Goal: Task Accomplishment & Management: Use online tool/utility

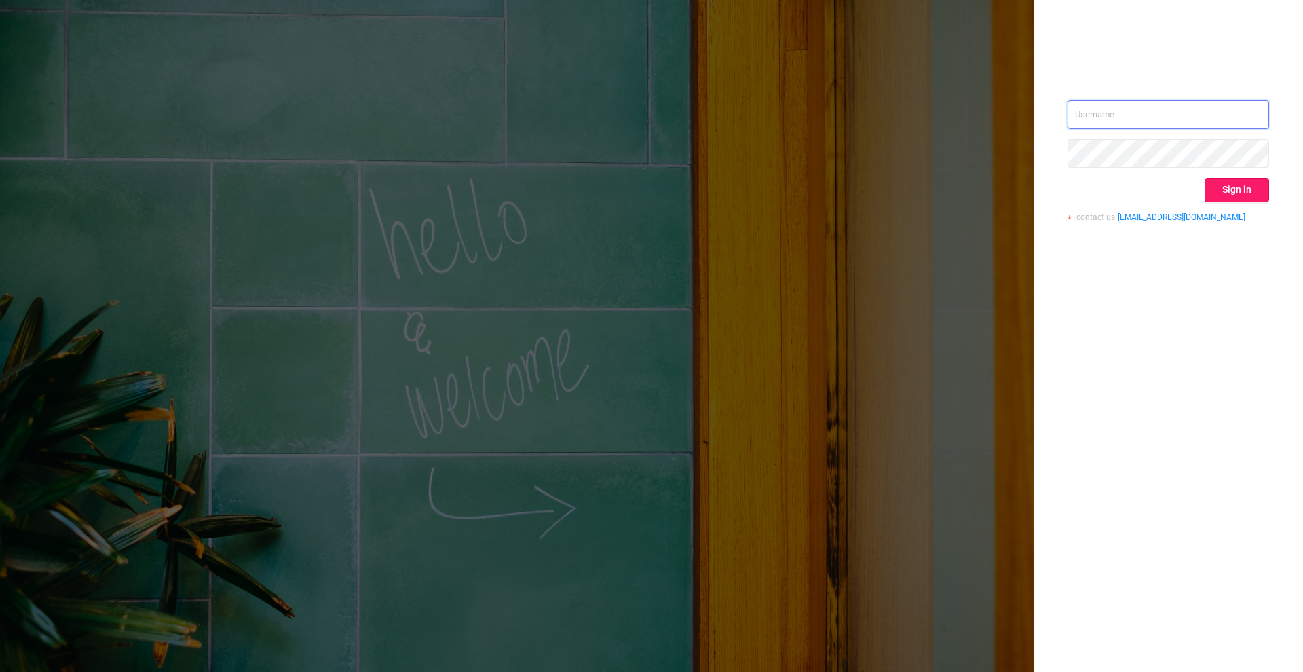
type input "[PERSON_NAME][EMAIL_ADDRESS][DOMAIN_NAME]"
click at [1231, 193] on button "Sign in" at bounding box center [1237, 190] width 64 height 24
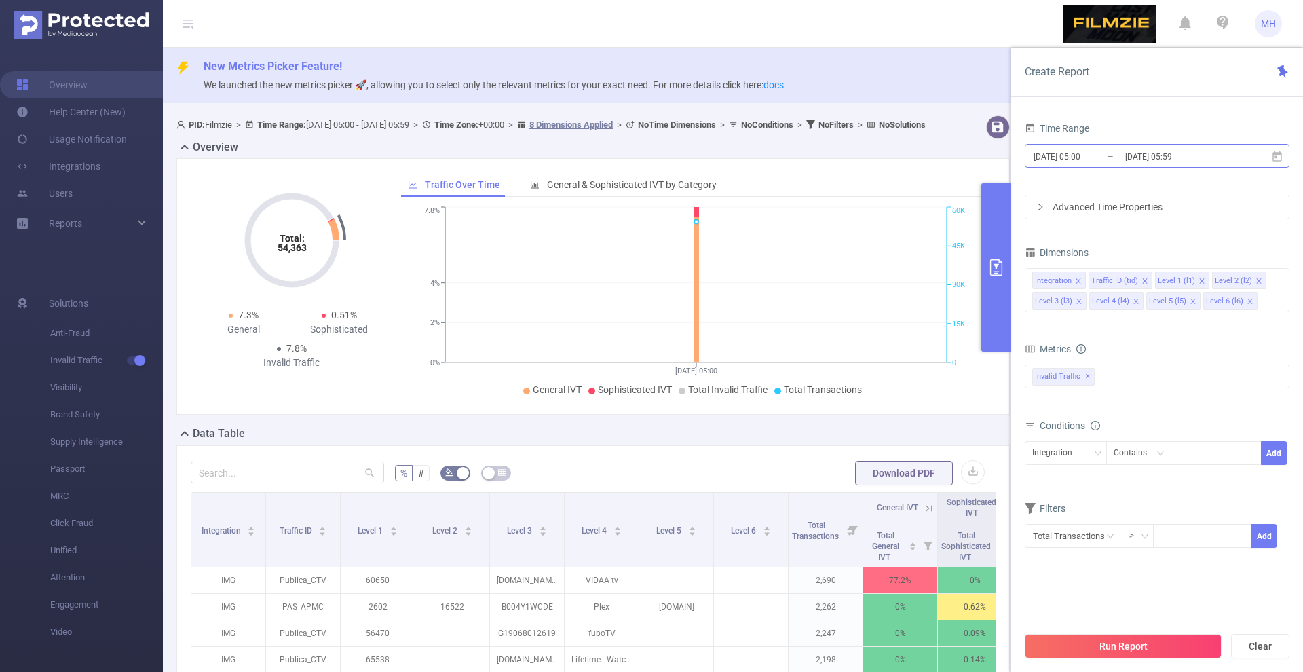
click at [1055, 164] on input "[DATE] 05:00" at bounding box center [1087, 156] width 110 height 18
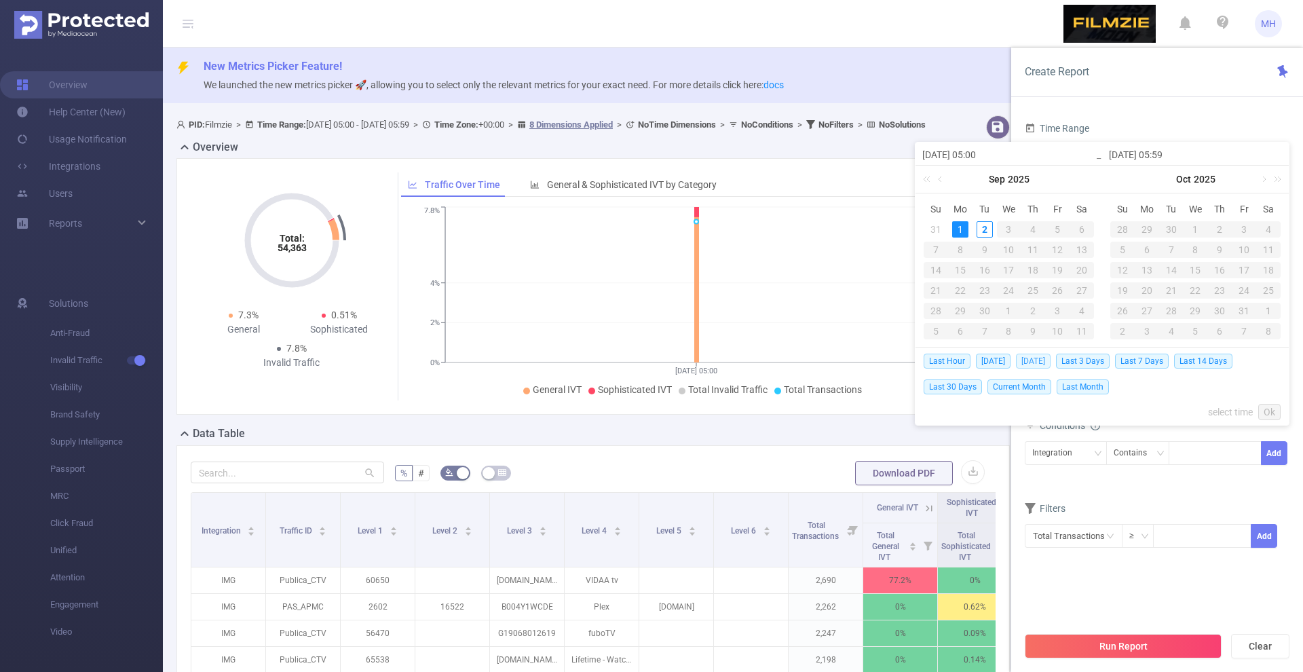
click at [1033, 358] on span "[DATE]" at bounding box center [1033, 361] width 35 height 15
type input "[DATE] 00:00"
type input "[DATE] 23:59"
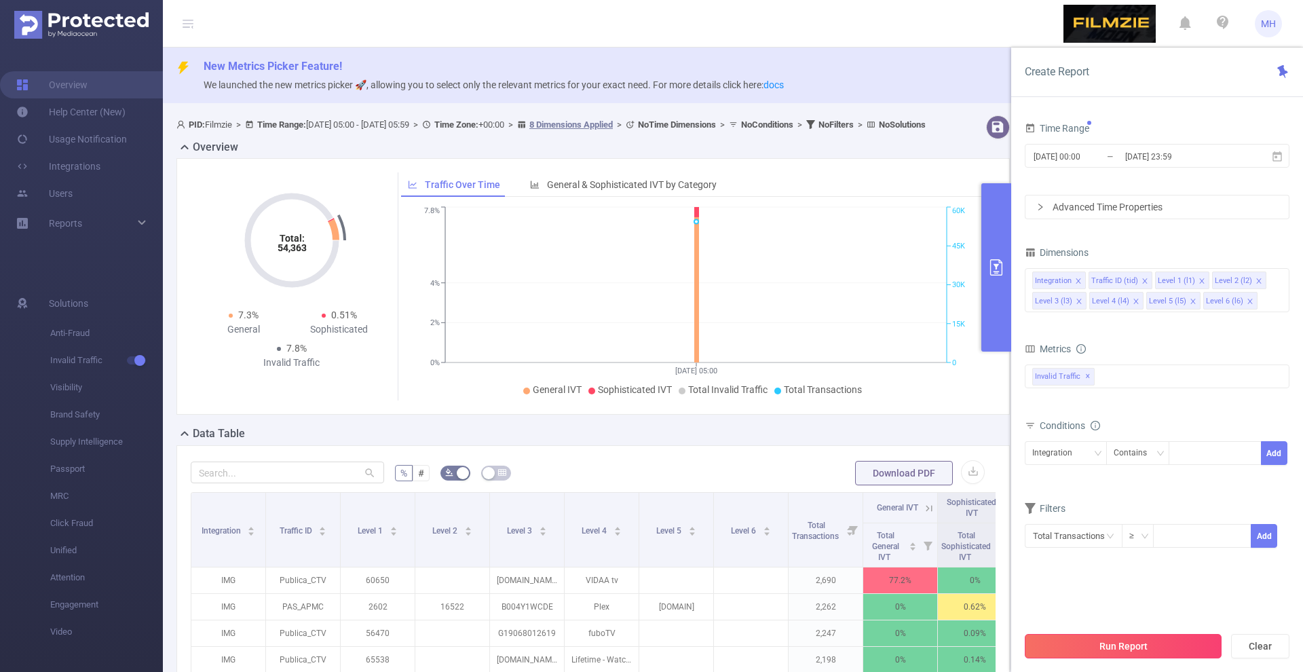
click at [1121, 652] on button "Run Report" at bounding box center [1123, 646] width 197 height 24
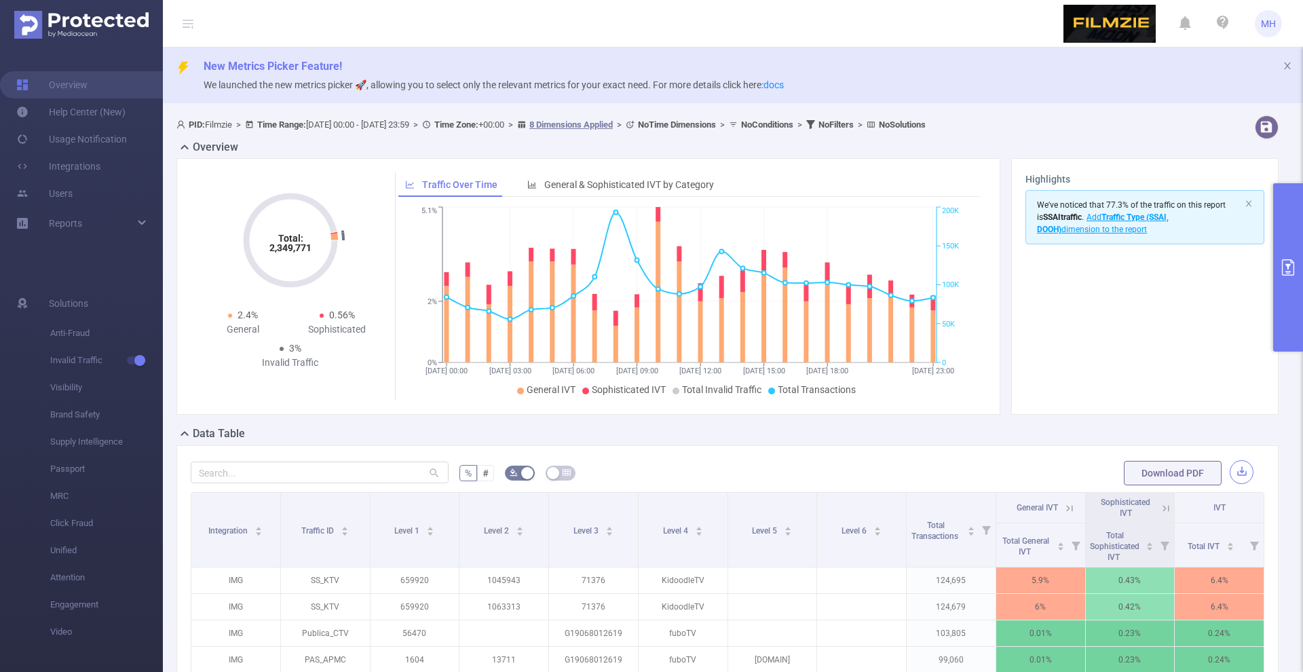
click at [1237, 464] on button "button" at bounding box center [1242, 472] width 24 height 24
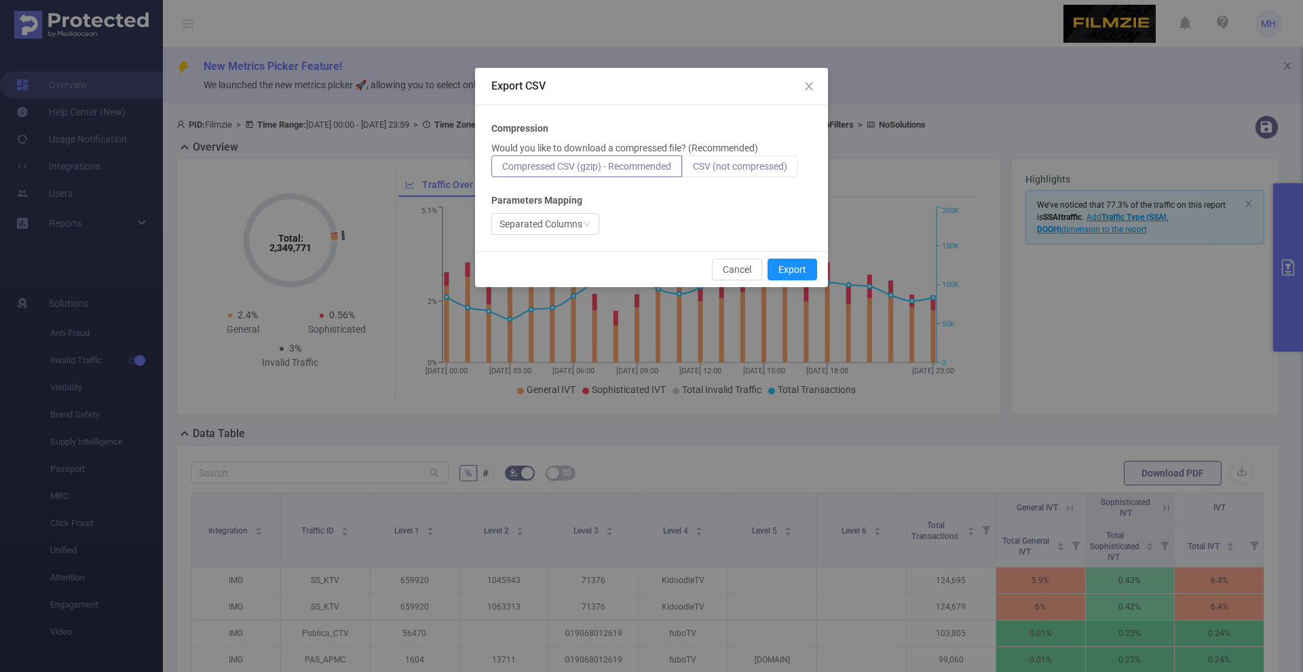
click at [785, 165] on span "CSV (not compressed)" at bounding box center [740, 166] width 94 height 11
click at [693, 170] on input "CSV (not compressed)" at bounding box center [693, 170] width 0 height 0
click at [789, 278] on button "Export" at bounding box center [793, 270] width 50 height 22
